Goal: Information Seeking & Learning: Learn about a topic

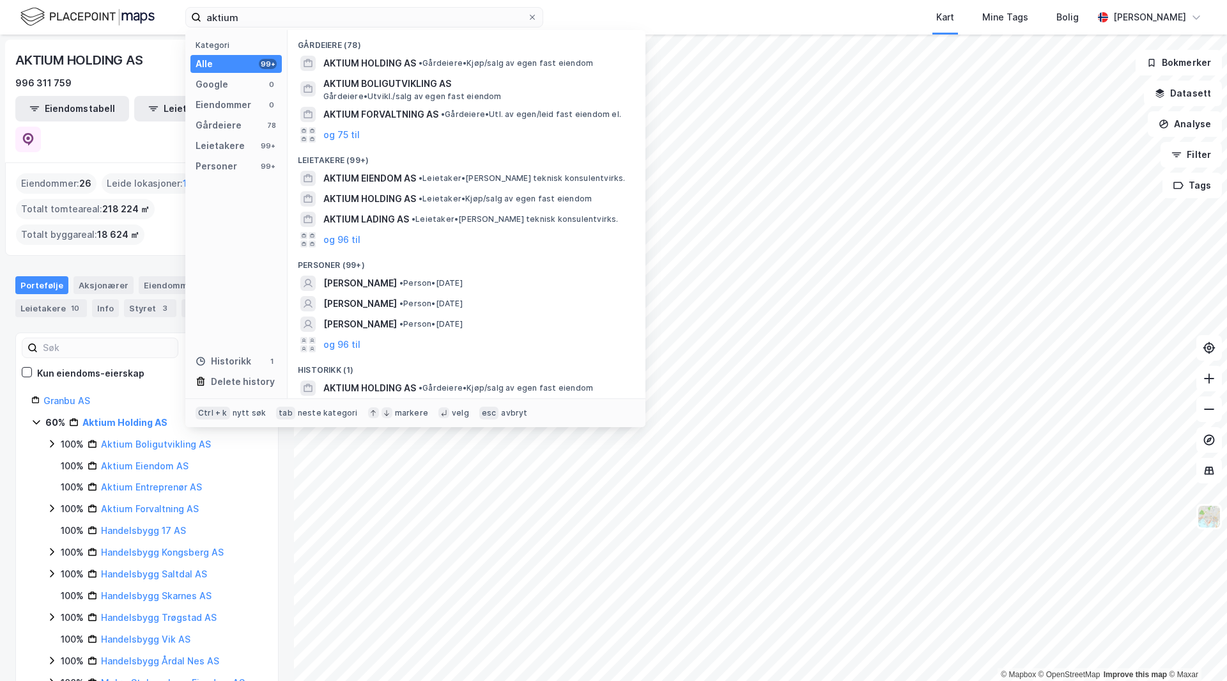
click at [261, 20] on input "aktium" at bounding box center [364, 17] width 326 height 19
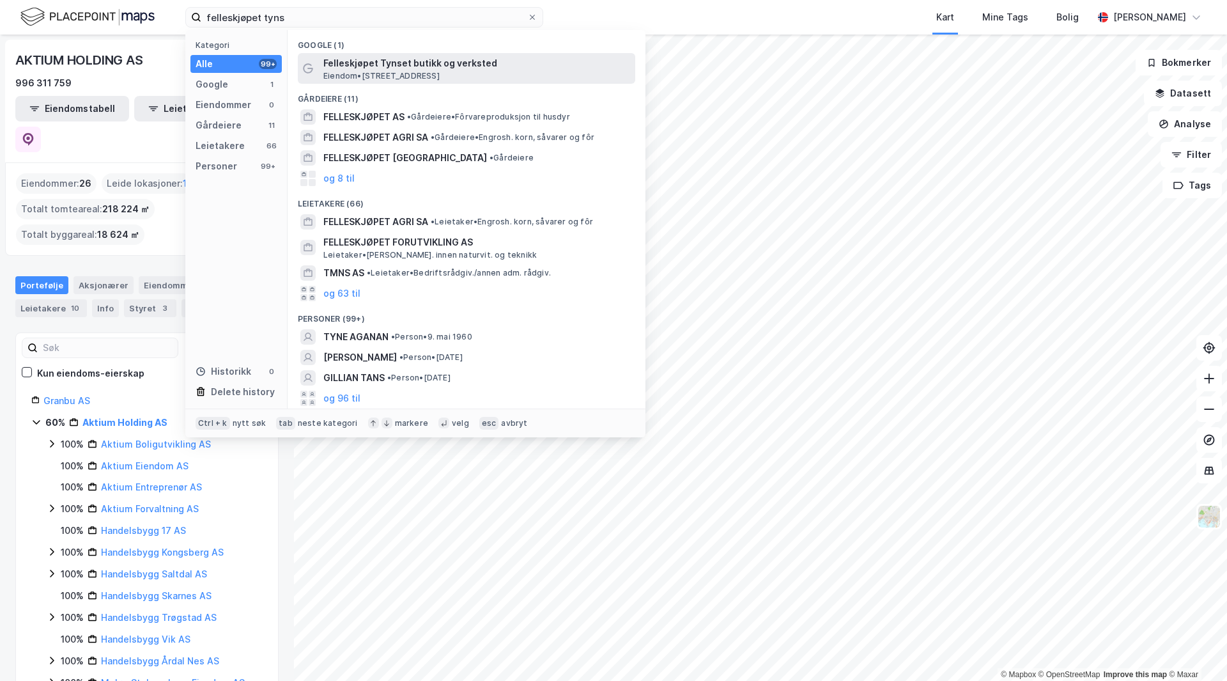
click at [405, 58] on span "Felleskjøpet Tynset butikk og verksted" at bounding box center [476, 63] width 307 height 15
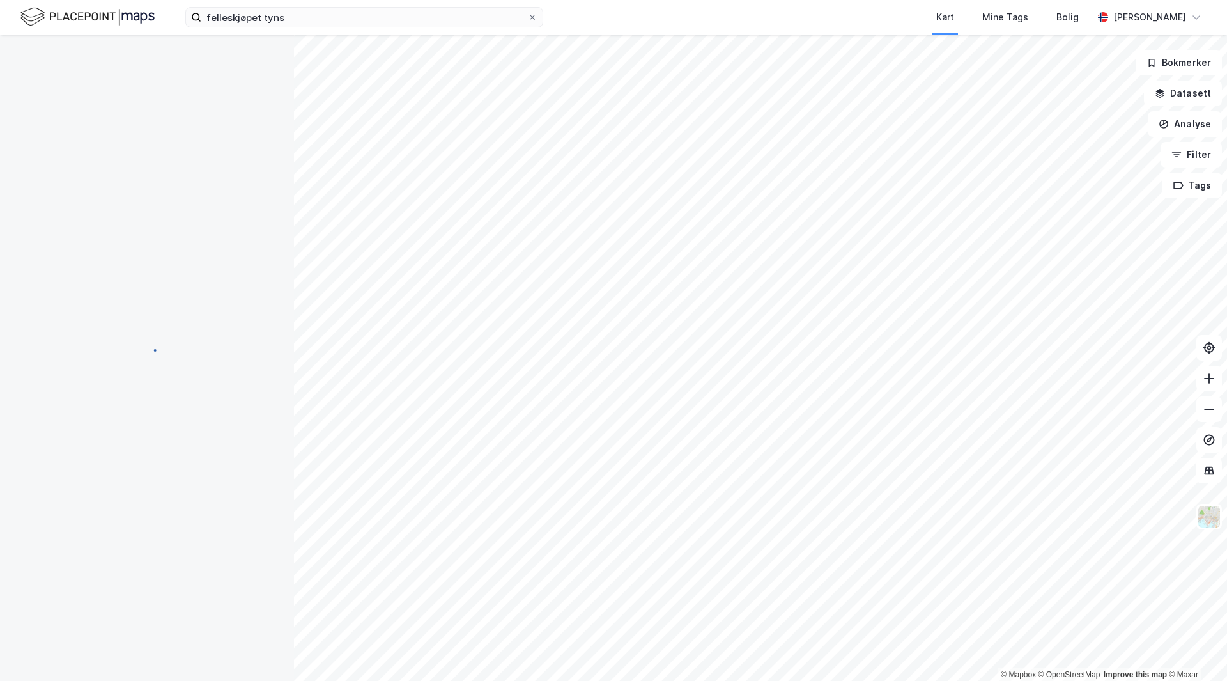
scroll to position [1, 0]
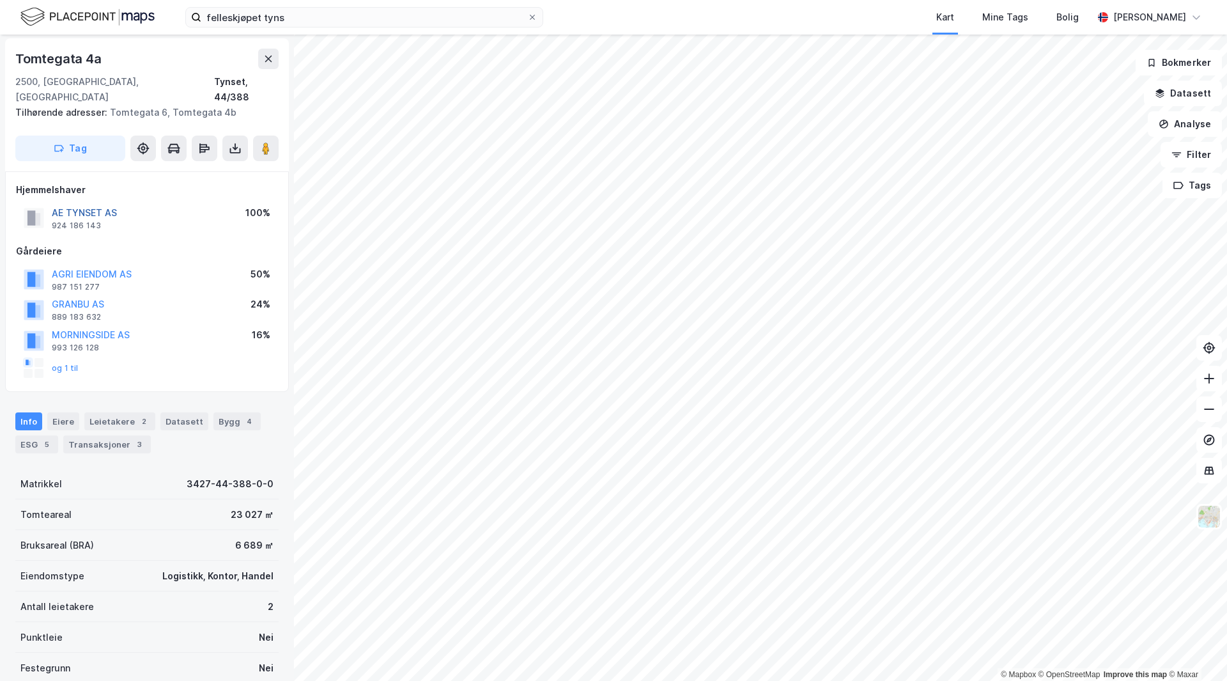
click at [0, 0] on button "AE TYNSET AS" at bounding box center [0, 0] width 0 height 0
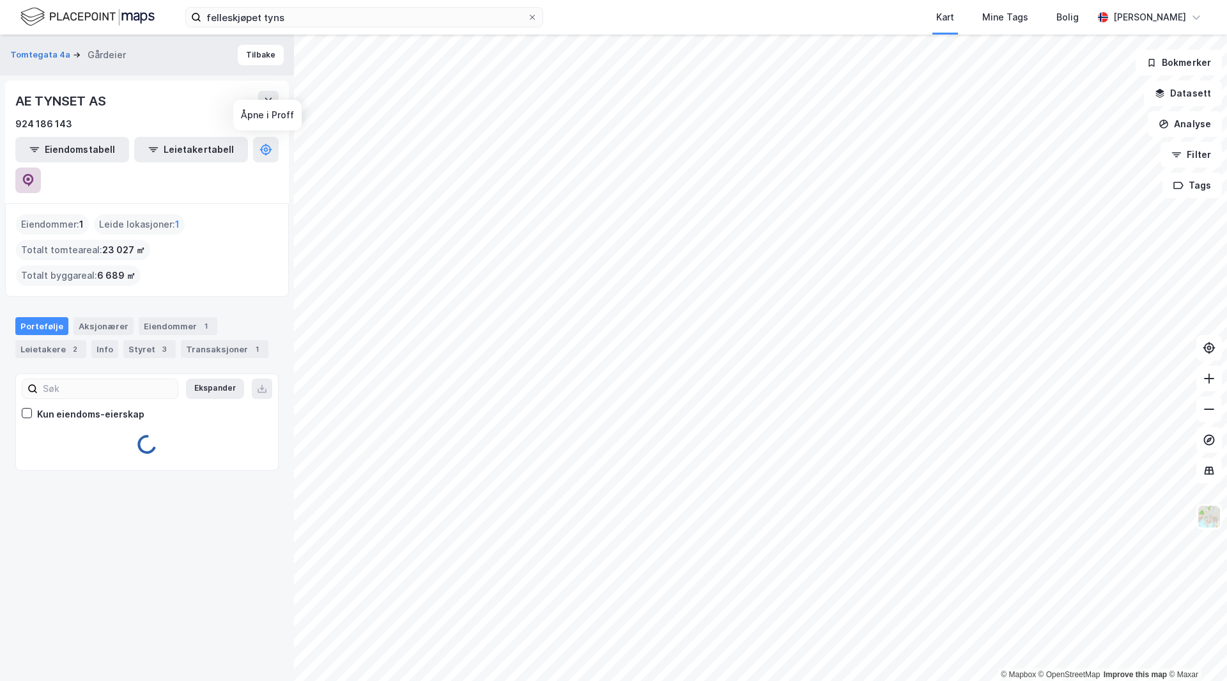
click at [35, 174] on icon at bounding box center [28, 180] width 13 height 13
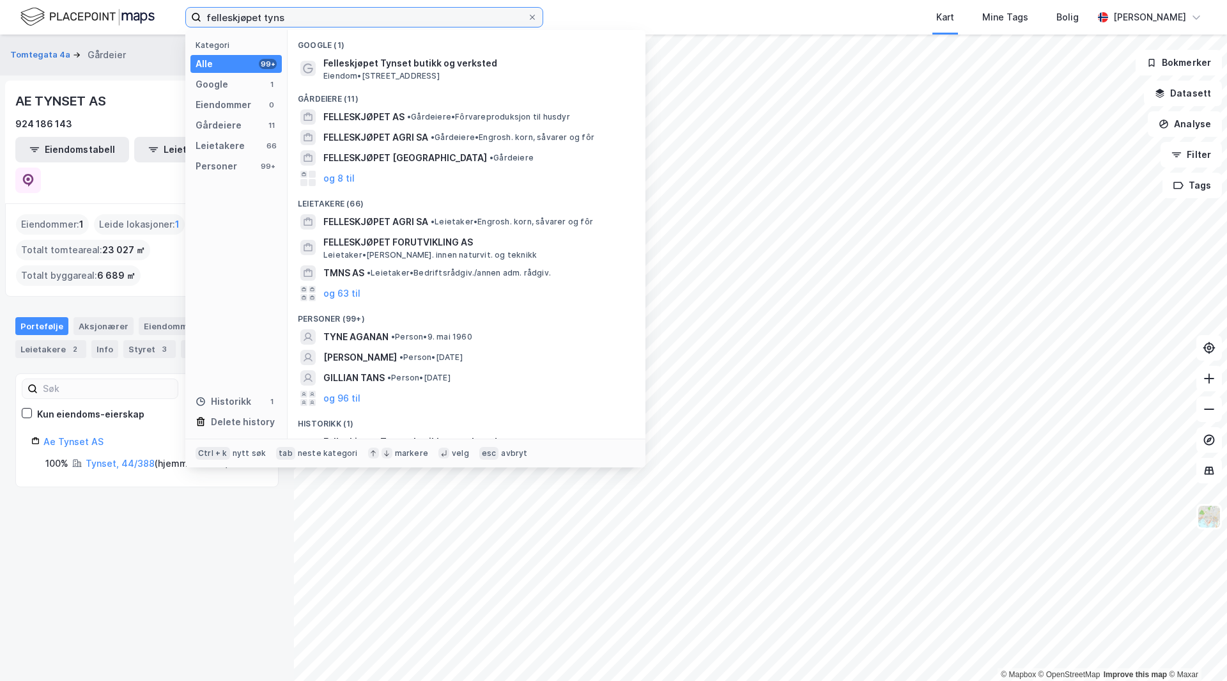
click at [373, 9] on input "felleskjøpet tyns" at bounding box center [364, 17] width 326 height 19
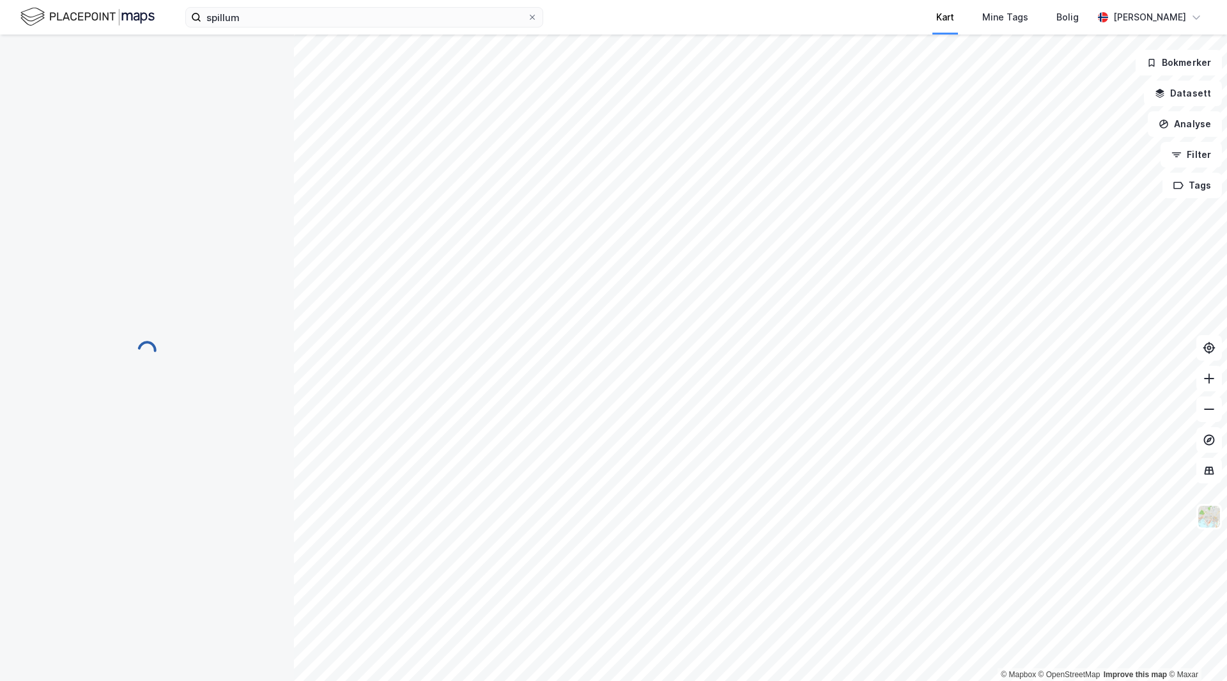
scroll to position [1, 0]
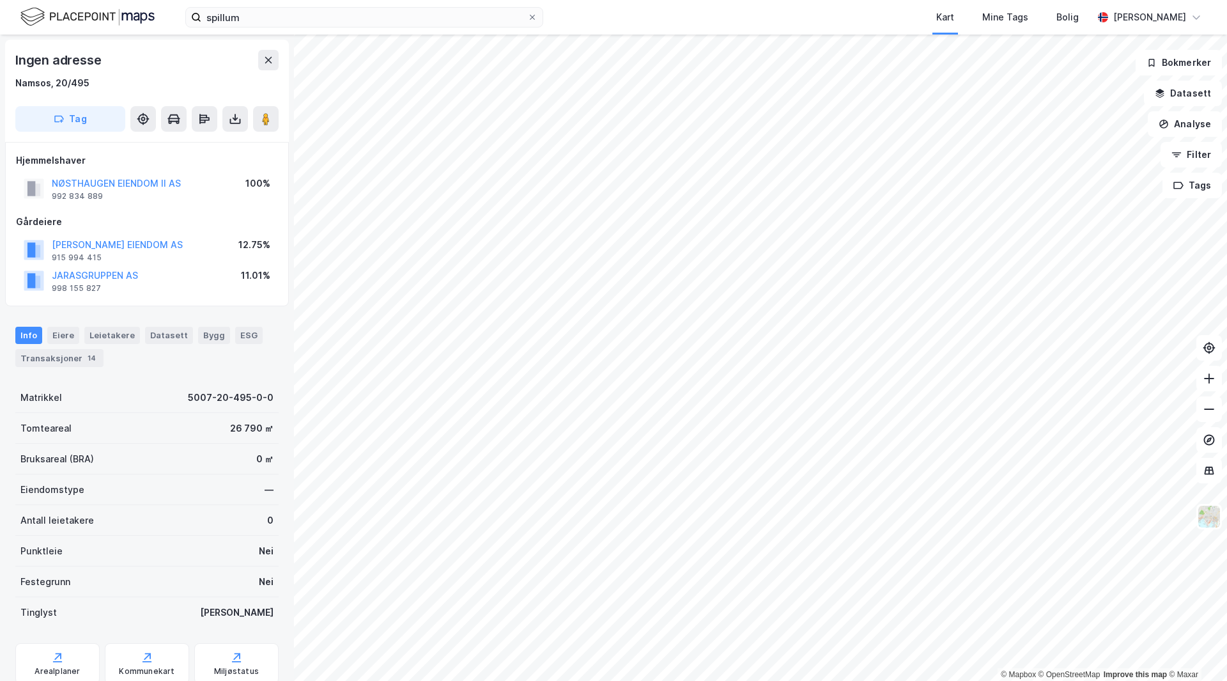
scroll to position [1, 0]
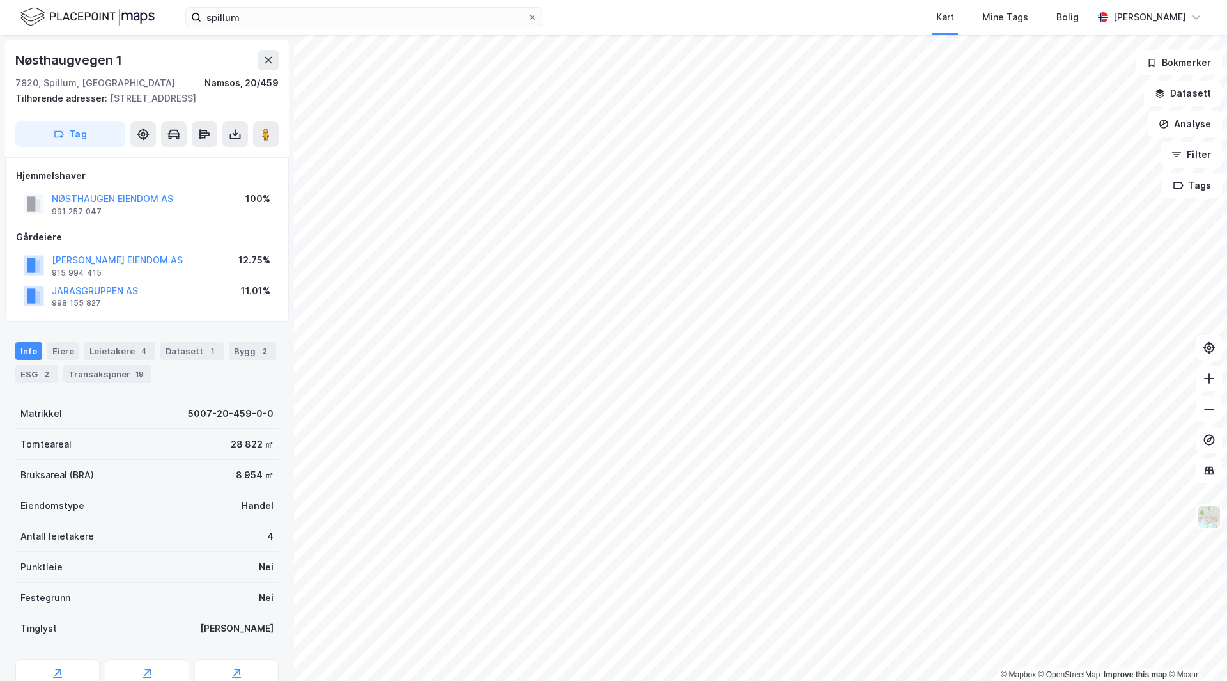
scroll to position [1, 0]
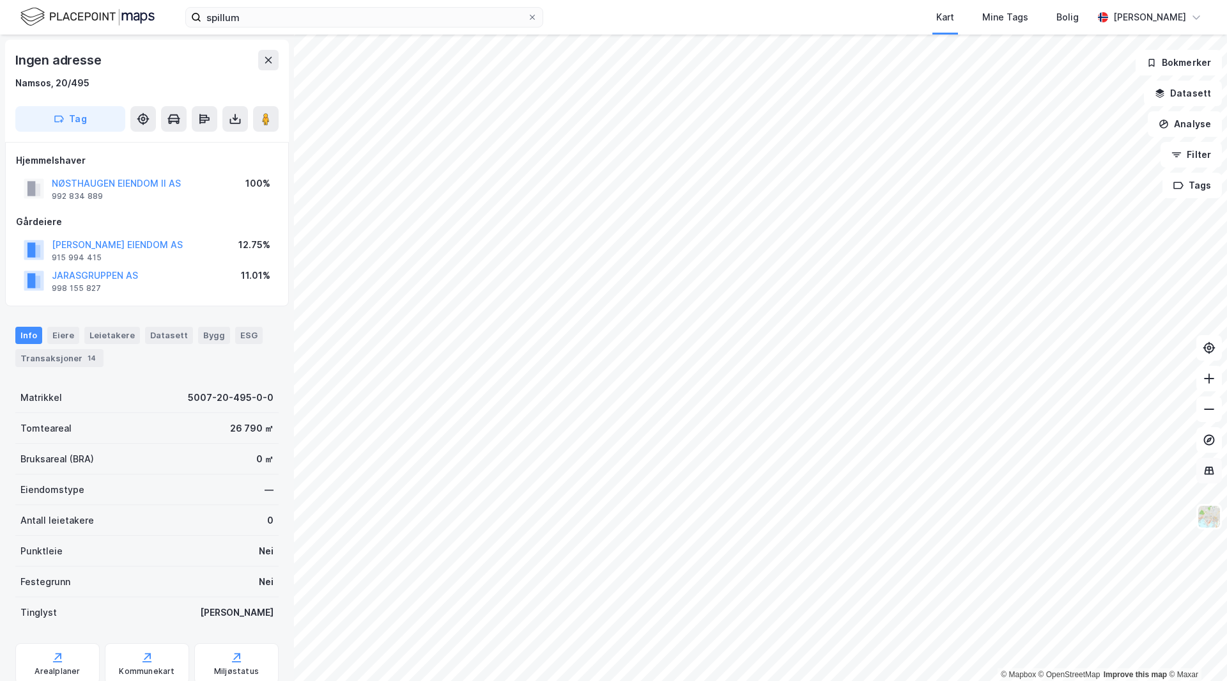
scroll to position [1, 0]
click at [185, 463] on div "Bruksareal (BRA) 0 ㎡" at bounding box center [146, 457] width 263 height 31
click at [235, 333] on div "ESG" at bounding box center [248, 333] width 27 height 17
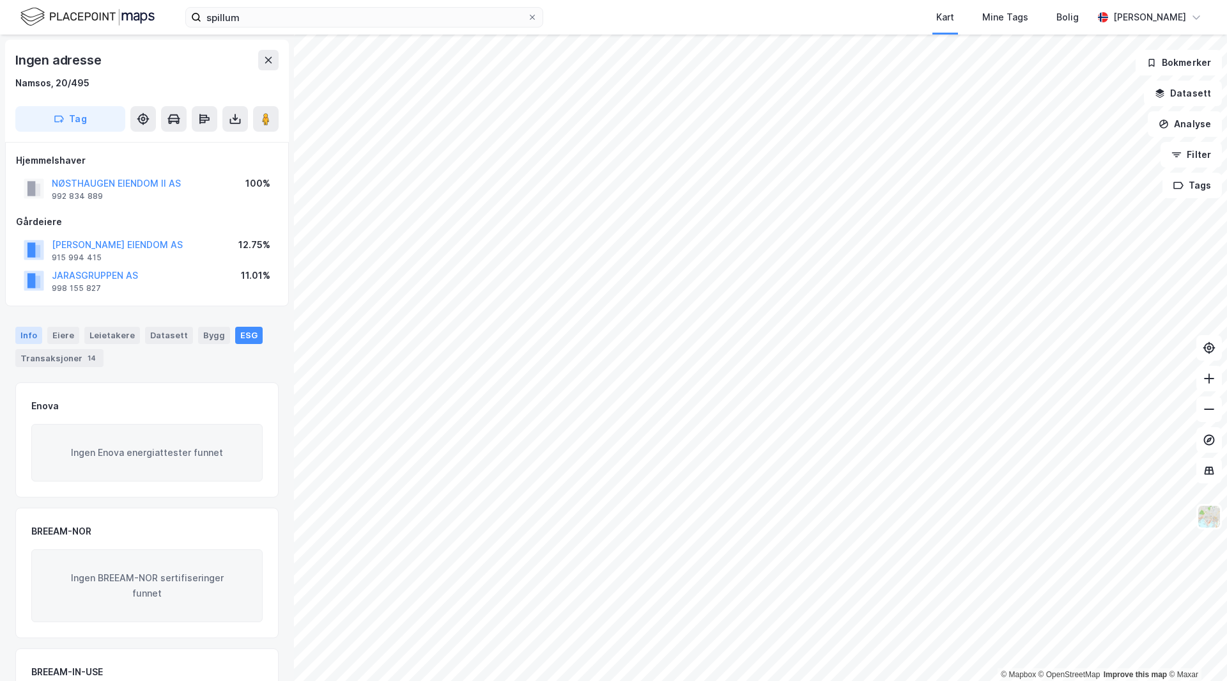
click at [34, 330] on div "Info" at bounding box center [28, 335] width 27 height 17
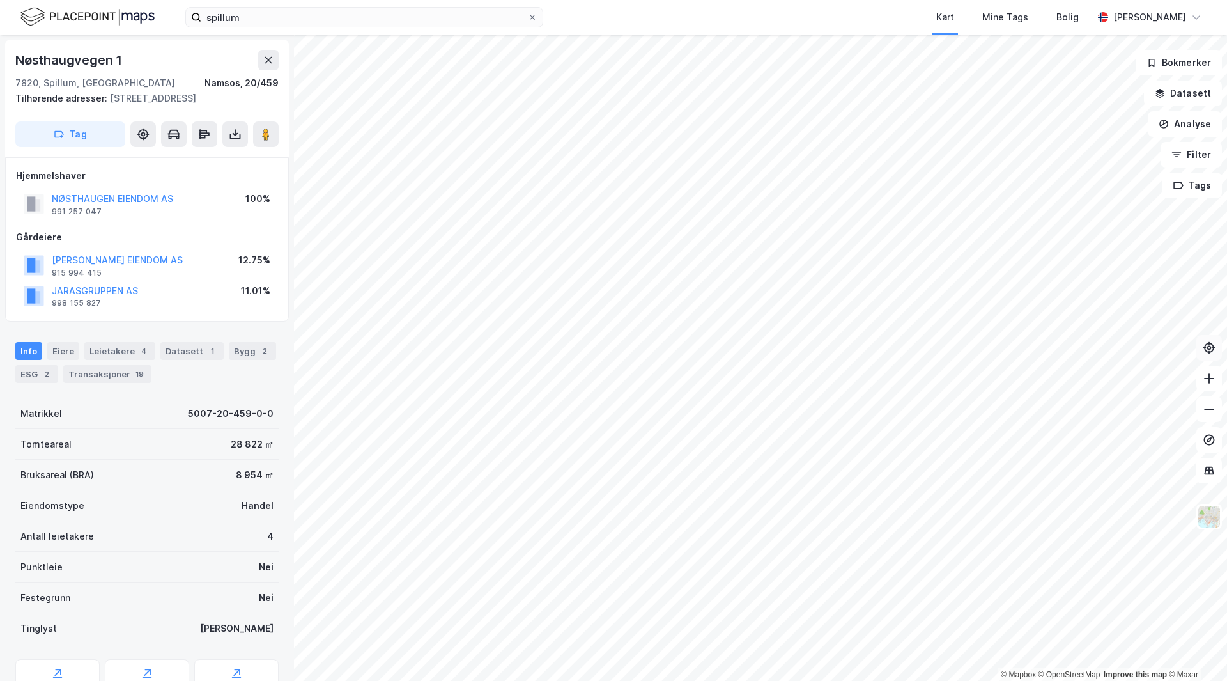
scroll to position [1, 0]
click at [44, 378] on div "2" at bounding box center [46, 372] width 13 height 13
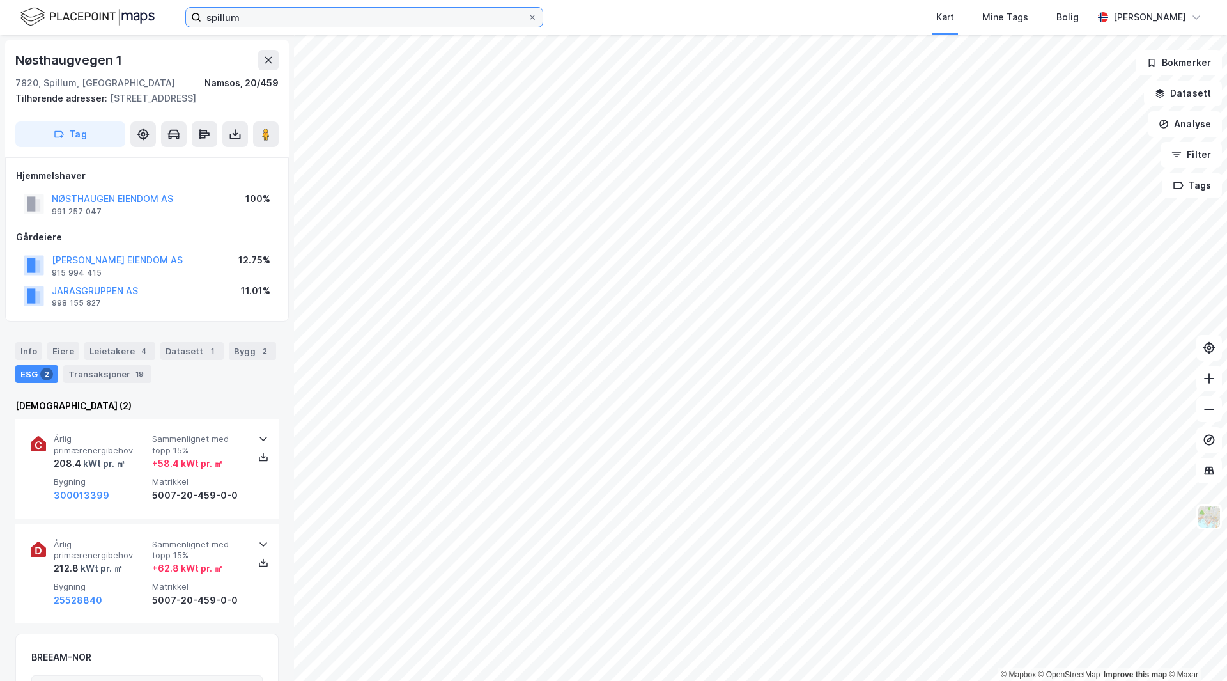
click at [268, 20] on input "spillum" at bounding box center [364, 17] width 326 height 19
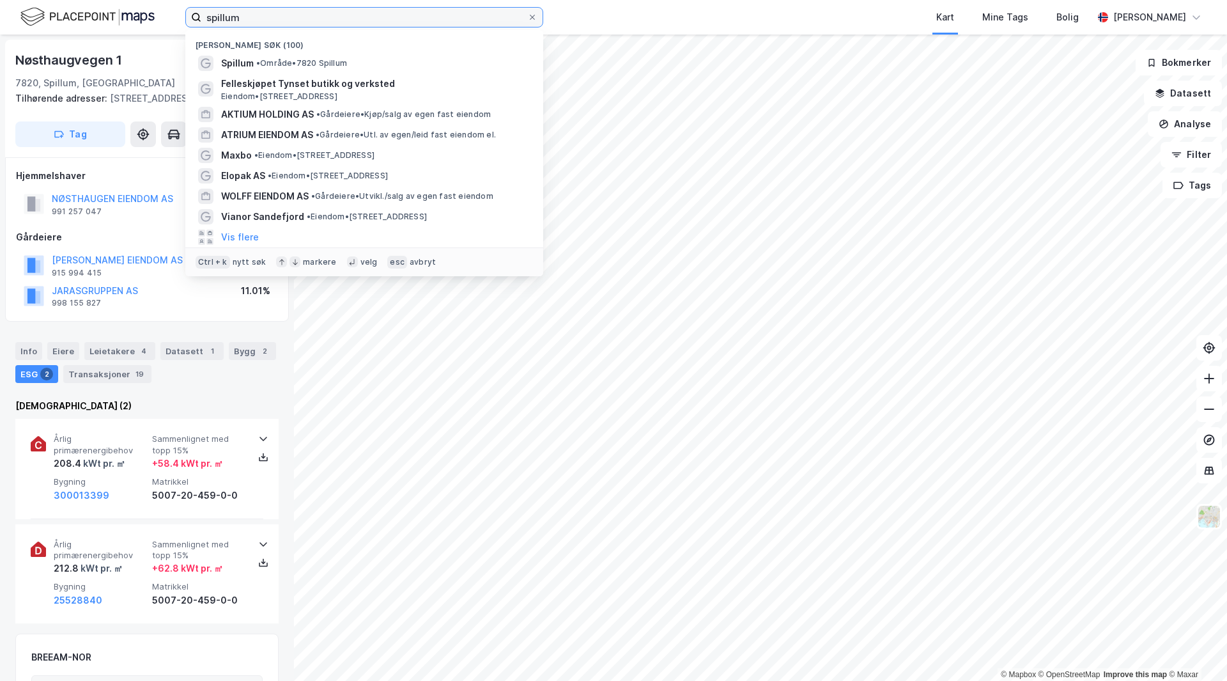
click at [268, 20] on input "spillum" at bounding box center [364, 17] width 326 height 19
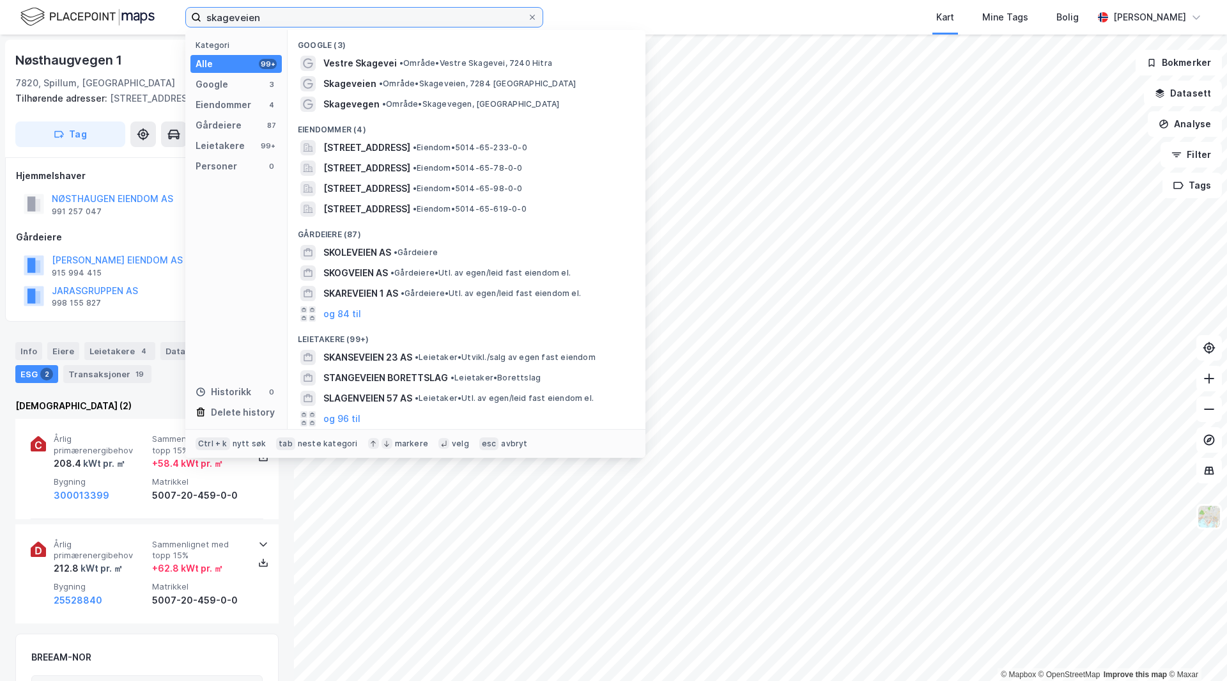
type input "skageveien"
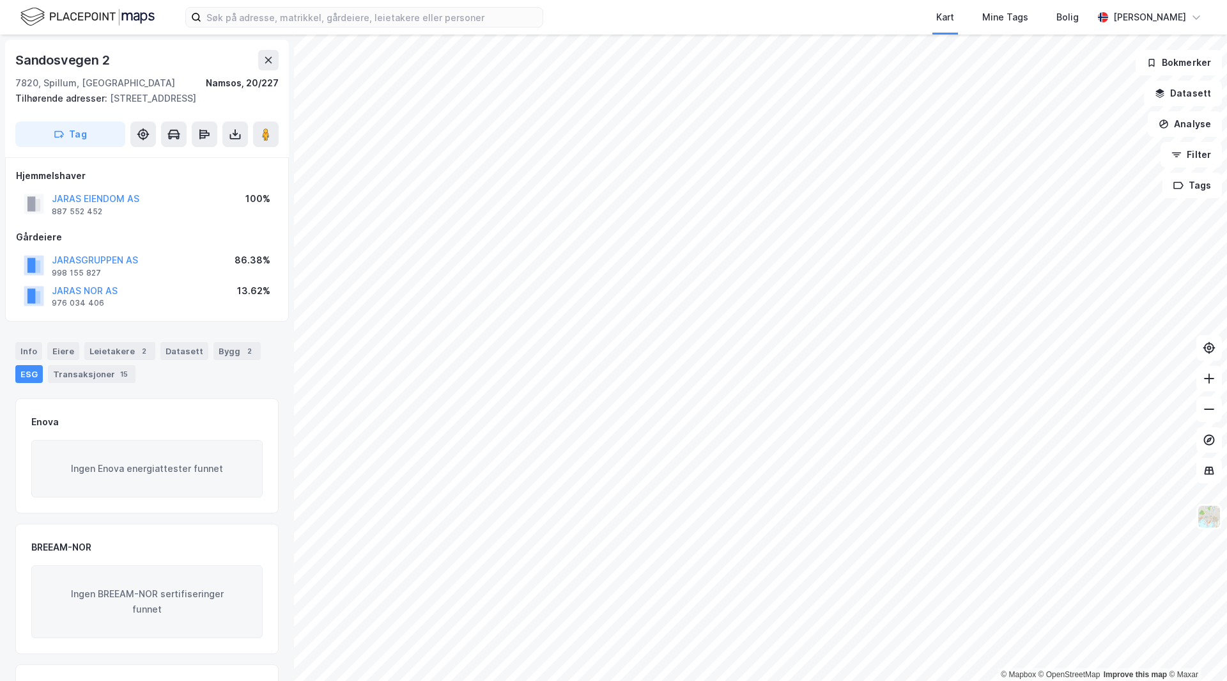
click at [323, 6] on div "Kart Mine Tags Bolig [PERSON_NAME]" at bounding box center [613, 17] width 1227 height 35
click at [311, 13] on input at bounding box center [371, 17] width 341 height 19
paste input "[STREET_ADDRESS]"
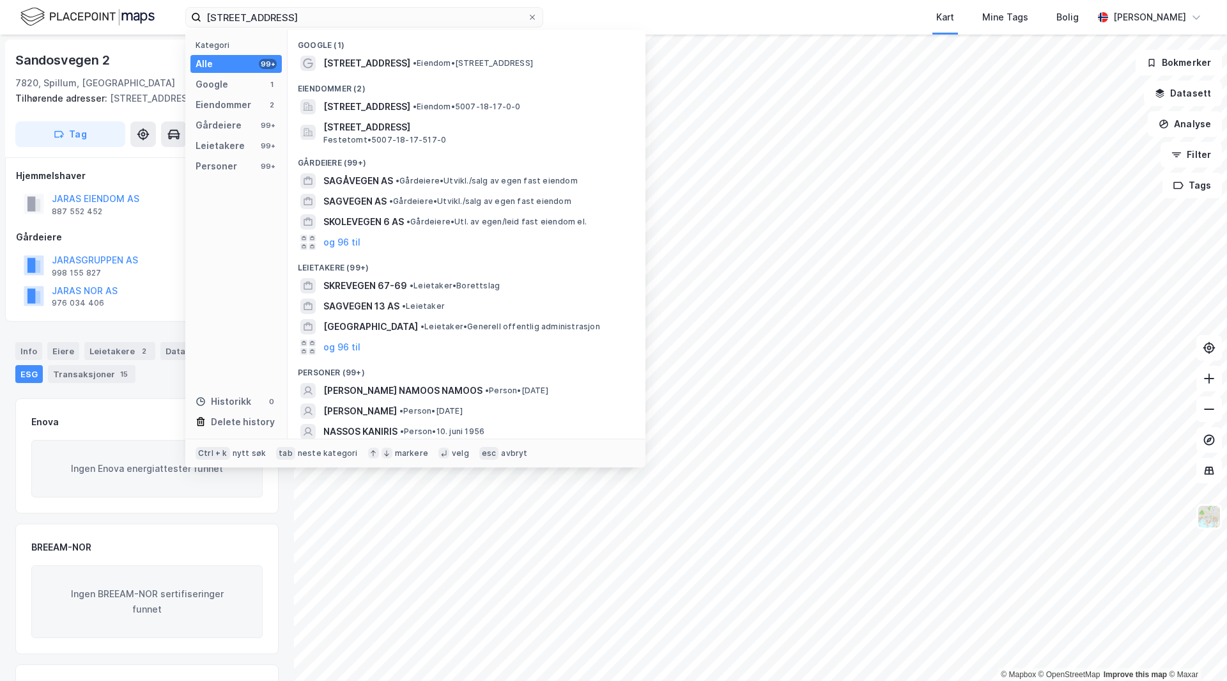
click at [349, 59] on span "[STREET_ADDRESS]" at bounding box center [366, 63] width 87 height 15
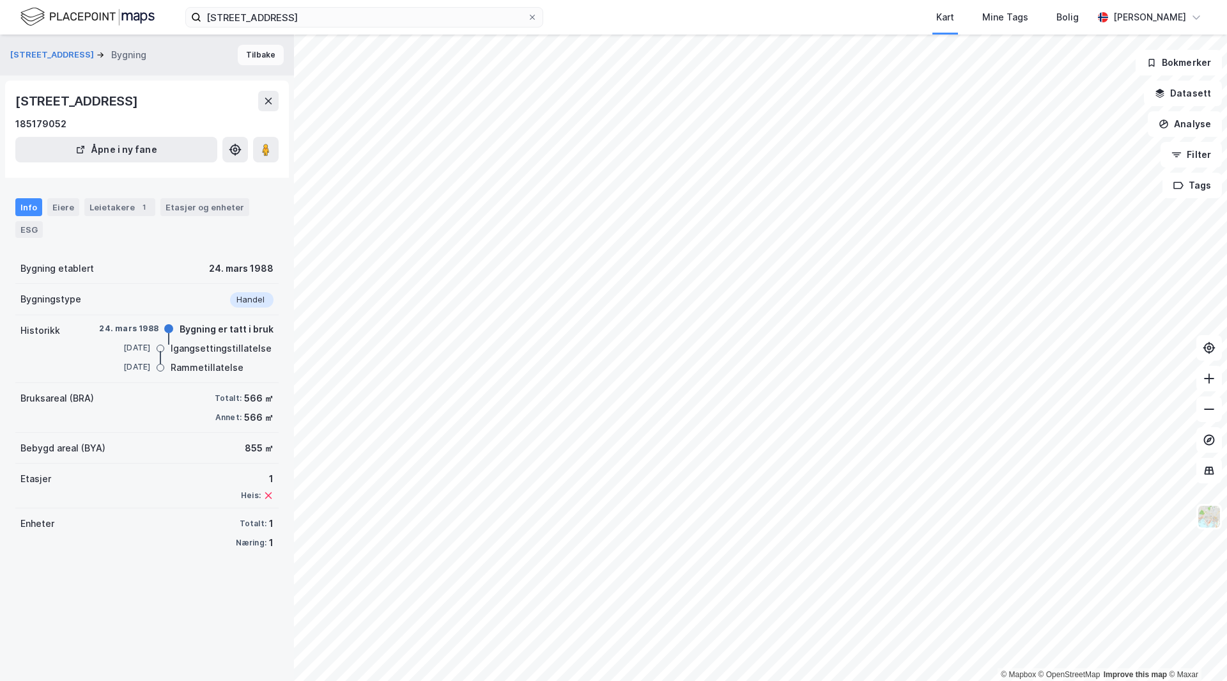
click at [255, 53] on button "Tilbake" at bounding box center [261, 55] width 46 height 20
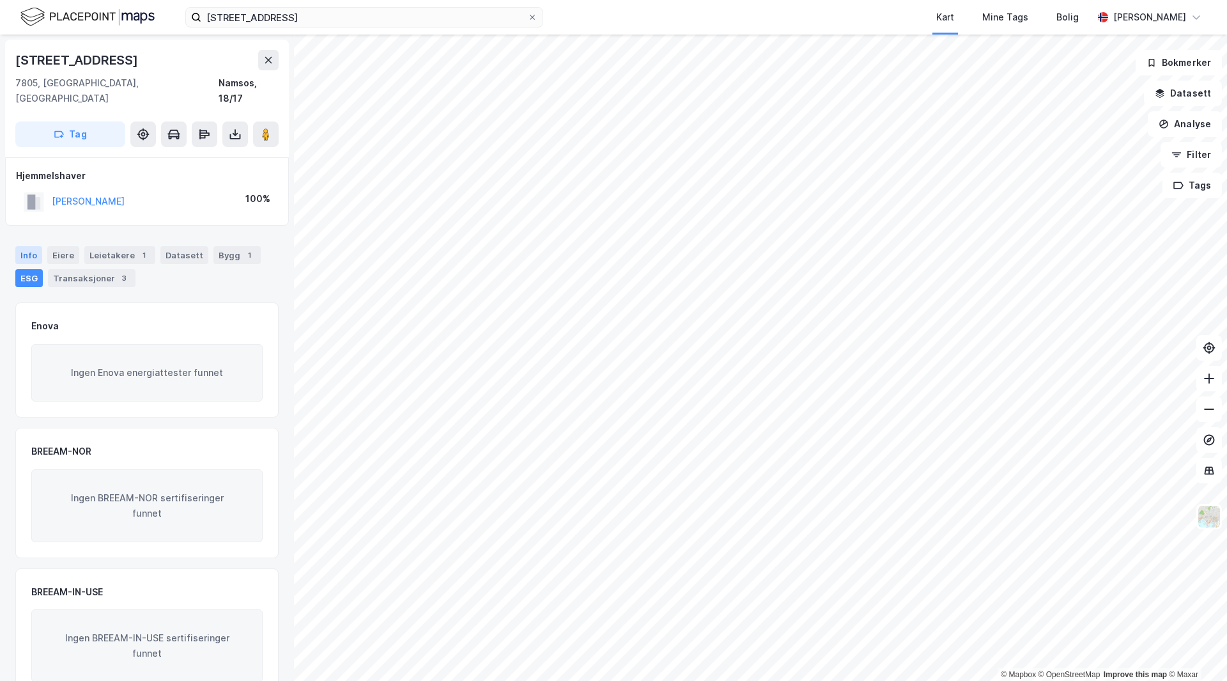
click at [35, 246] on div "Info" at bounding box center [28, 255] width 27 height 18
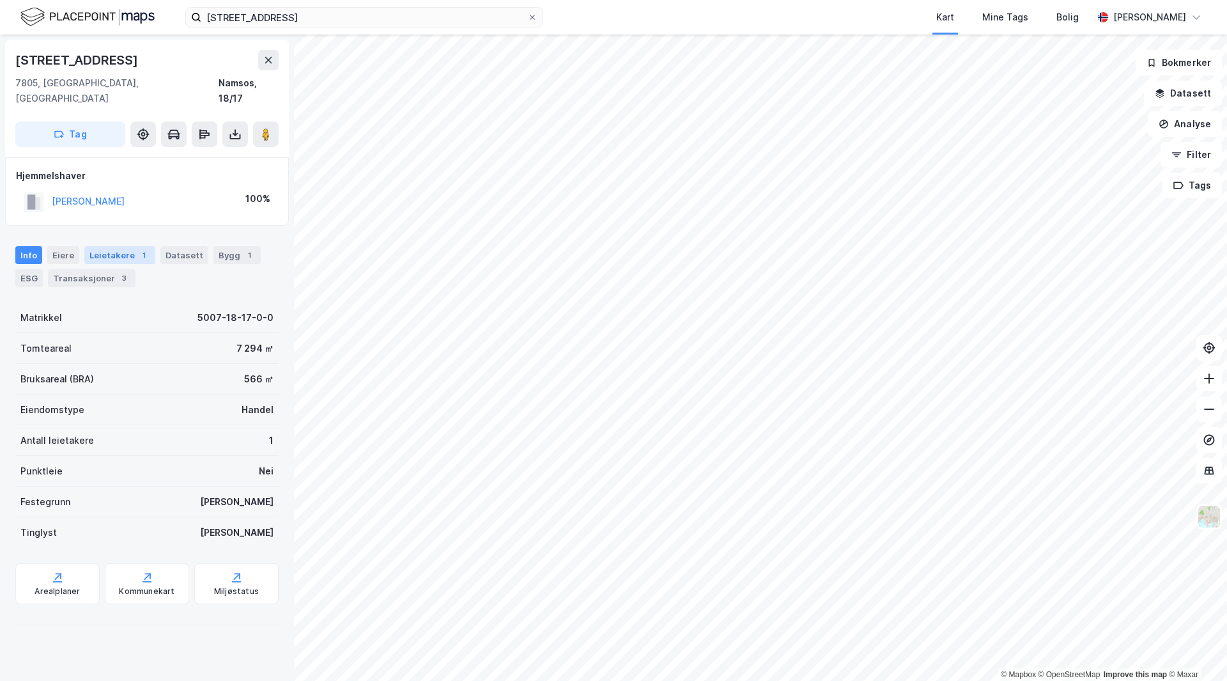
click at [141, 249] on div "1" at bounding box center [143, 255] width 13 height 13
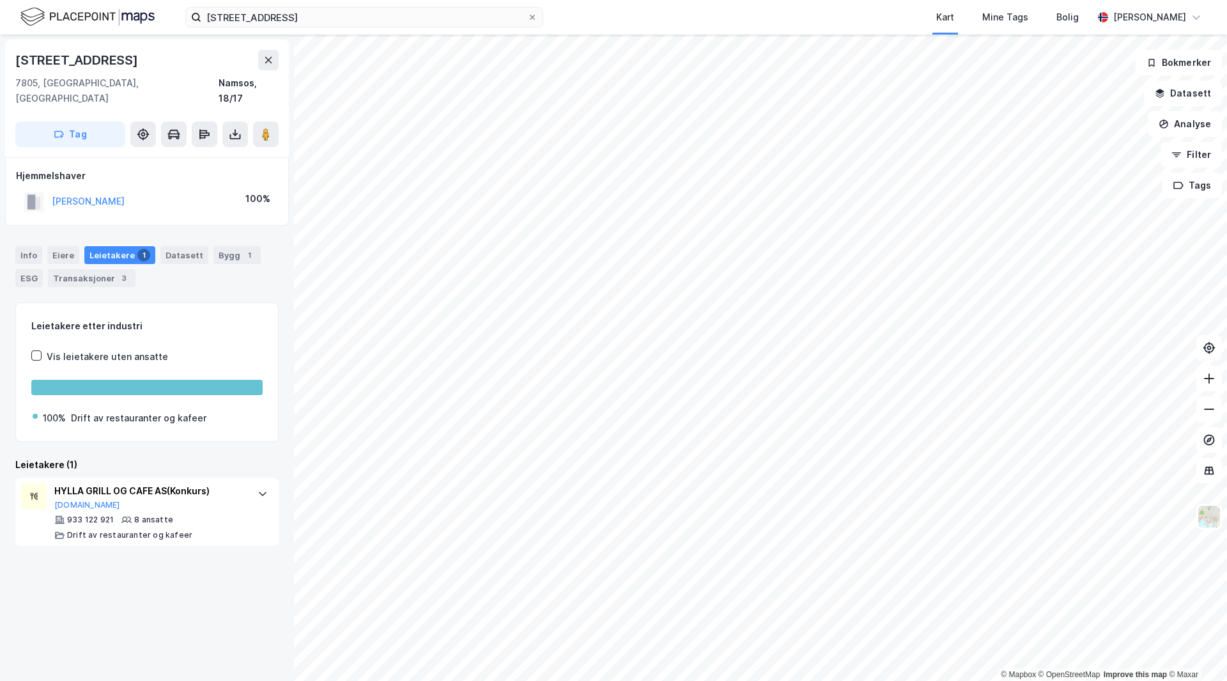
click at [15, 240] on div "Info [PERSON_NAME] 1 Datasett Bygg 1 ESG Transaksjoner 3" at bounding box center [147, 261] width 294 height 61
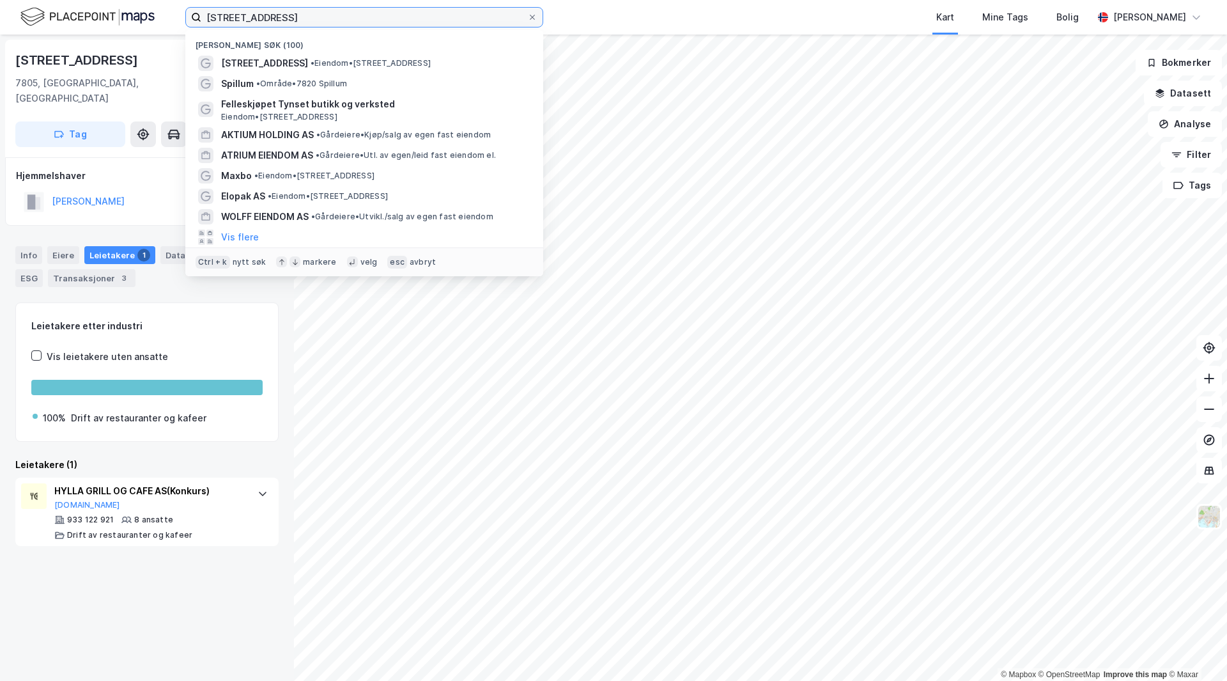
drag, startPoint x: 348, startPoint y: 16, endPoint x: 463, endPoint y: 11, distance: 115.2
click at [401, 11] on input "[STREET_ADDRESS]" at bounding box center [364, 17] width 326 height 19
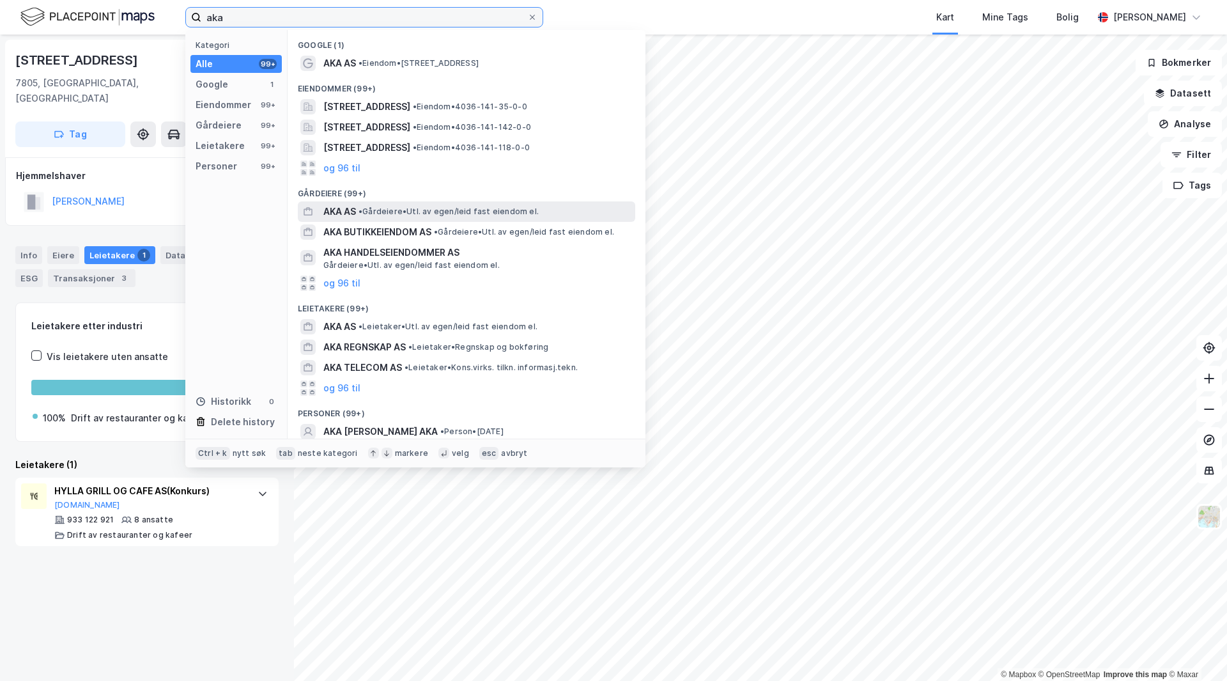
type input "aka"
click at [387, 213] on span "• Gårdeiere • Utl. av egen/leid fast eiendom el." at bounding box center [449, 211] width 180 height 10
